Goal: Contribute content

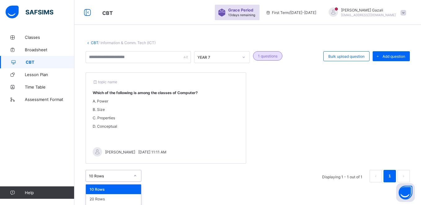
click at [133, 175] on div "option 10 Rows focused, 1 of 3. 3 results available. Use Up and Down to choose …" at bounding box center [114, 176] width 56 height 12
click at [181, 184] on div "CBT / Information & Comm. Tech (ICT) YEAR 7 1 questions Bulk upload question Ad…" at bounding box center [247, 116] width 347 height 170
drag, startPoint x: 420, startPoint y: 57, endPoint x: 419, endPoint y: 83, distance: 26.7
click at [419, 83] on div "CBT / Information & Comm. Tech (ICT) YEAR 7 1 questions Bulk upload question Ad…" at bounding box center [247, 116] width 347 height 170
click at [303, 119] on div "topic name Which of the following is among the classes of Computer? A. Power B.…" at bounding box center [248, 117] width 324 height 91
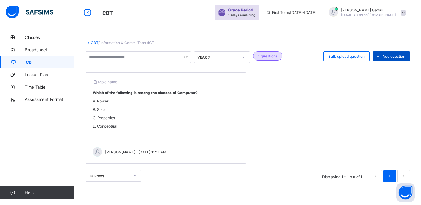
click at [389, 55] on span "Add question" at bounding box center [394, 56] width 23 height 5
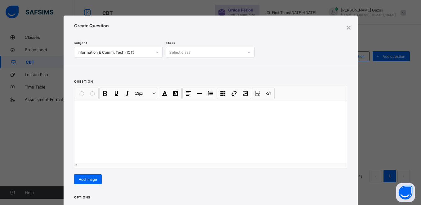
click at [151, 105] on div at bounding box center [210, 131] width 273 height 62
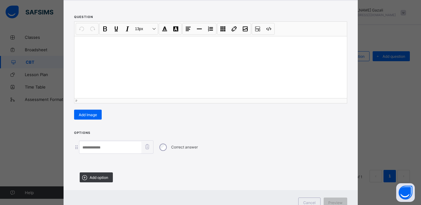
scroll to position [65, 0]
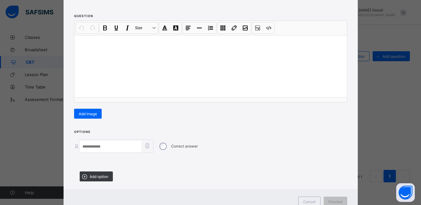
click at [120, 148] on input at bounding box center [110, 146] width 62 height 12
click at [166, 146] on div "Correct answer" at bounding box center [178, 146] width 43 height 13
click at [100, 146] on input at bounding box center [110, 146] width 62 height 12
click at [94, 175] on span "Add option" at bounding box center [99, 176] width 19 height 5
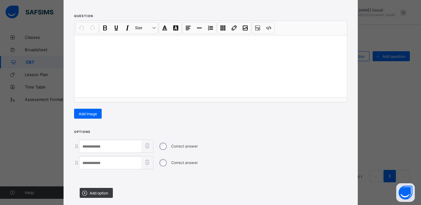
click at [102, 161] on input at bounding box center [110, 163] width 62 height 12
click at [97, 191] on span "Add option" at bounding box center [99, 192] width 19 height 5
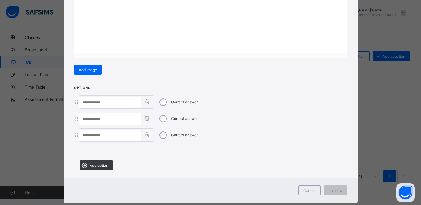
scroll to position [122, 0]
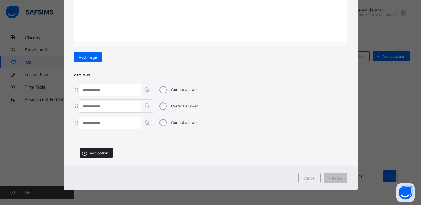
click at [91, 153] on span "Add option" at bounding box center [99, 152] width 19 height 5
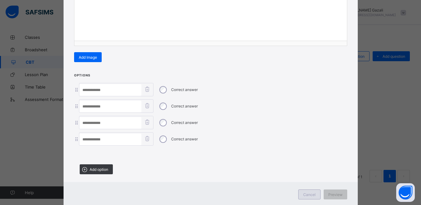
click at [311, 193] on span "Cancel" at bounding box center [309, 194] width 12 height 5
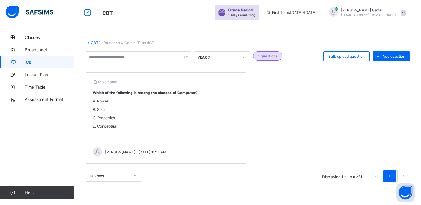
click at [135, 175] on div "10 Rows" at bounding box center [114, 176] width 56 height 12
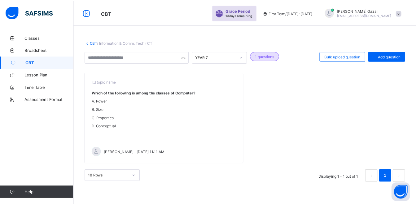
scroll to position [9, 0]
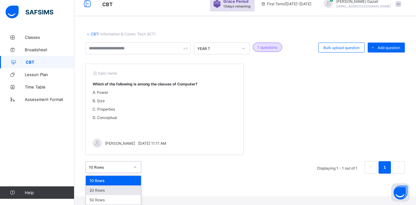
click at [109, 188] on div "20 Rows" at bounding box center [113, 190] width 55 height 10
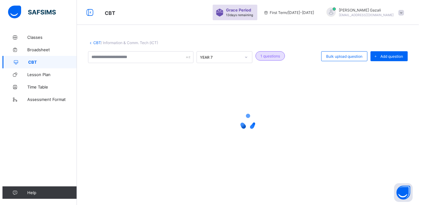
scroll to position [0, 0]
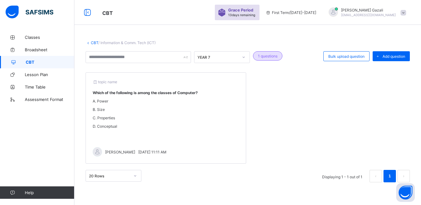
click at [133, 175] on div "CBT / Information & Comm. Tech (ICT) YEAR 7 1 questions Bulk upload question Ad…" at bounding box center [247, 116] width 347 height 170
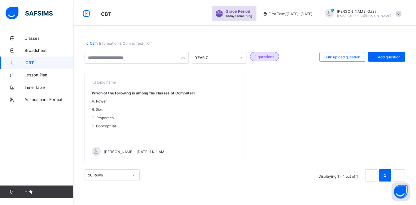
scroll to position [9, 0]
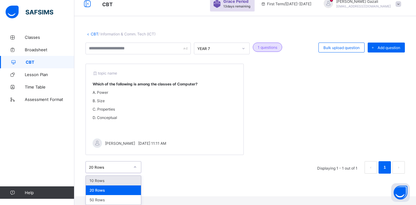
click at [101, 181] on div "10 Rows" at bounding box center [113, 180] width 55 height 10
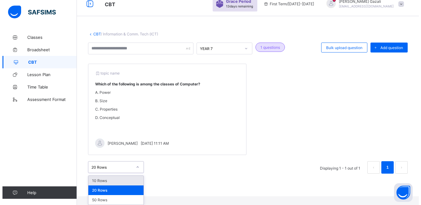
scroll to position [0, 0]
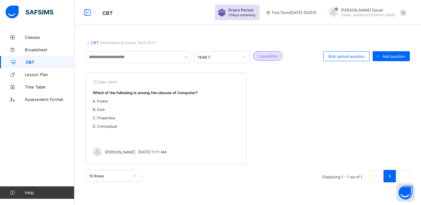
click at [258, 111] on div "topic name Which of the following is among the classes of Computer? A. Power B.…" at bounding box center [248, 117] width 324 height 91
click at [255, 105] on div "topic name Which of the following is among the classes of Computer? A. Power B.…" at bounding box center [248, 117] width 324 height 91
